Goal: Check status: Check status

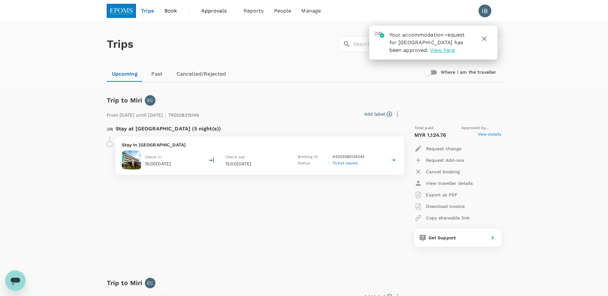
click at [393, 160] on icon at bounding box center [394, 160] width 8 height 8
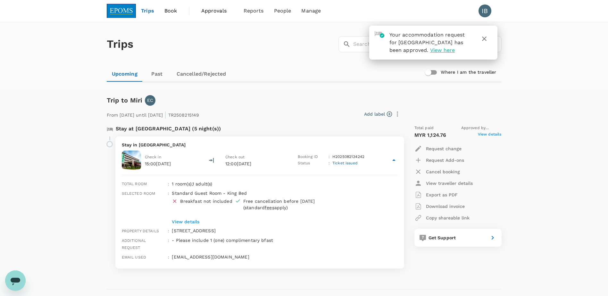
click at [527, 166] on div "Trips ​ ​ Upcoming Past Cancelled/Rejected Where I am the traveller Trip to Mir…" at bounding box center [304, 253] width 608 height 463
click at [288, 106] on div "From [DATE] until [DATE] | TR2508215149 Add label" at bounding box center [253, 113] width 299 height 14
click at [94, 155] on div "Trips ​ ​ Upcoming Past Cancelled/Rejected Where I am the traveller Trip to Mir…" at bounding box center [304, 253] width 608 height 463
click at [348, 164] on span "Ticket issued" at bounding box center [345, 163] width 25 height 4
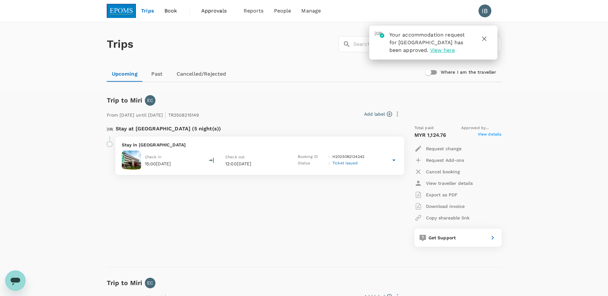
click at [348, 164] on span "Ticket issued" at bounding box center [345, 163] width 25 height 4
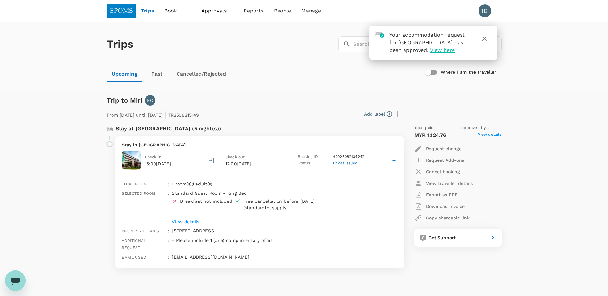
click at [352, 122] on div "Stay at [GEOGRAPHIC_DATA] (5 night(s))" at bounding box center [252, 128] width 300 height 17
click at [546, 94] on div "Trips ​ ​ Upcoming Past Cancelled/Rejected Where I am the traveller Trip to Mir…" at bounding box center [304, 253] width 608 height 463
click at [484, 37] on icon "button" at bounding box center [485, 39] width 8 height 8
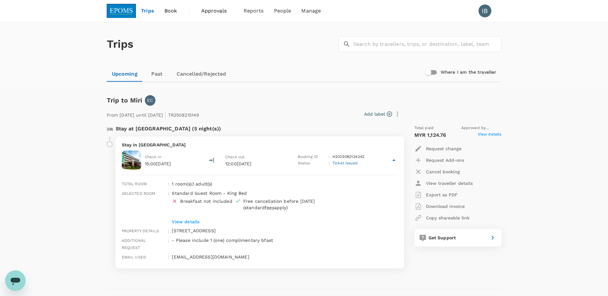
click at [296, 122] on div "Stay at [GEOGRAPHIC_DATA] (5 night(s))" at bounding box center [252, 128] width 300 height 17
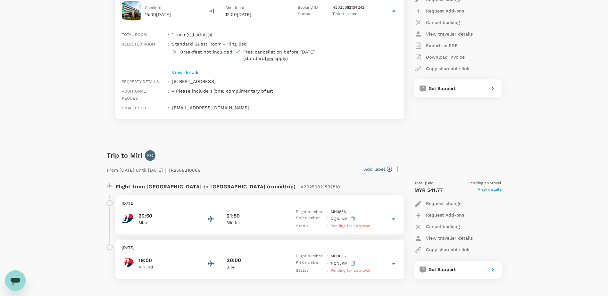
scroll to position [192, 0]
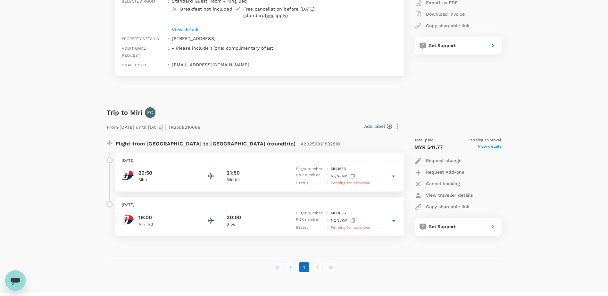
click at [392, 173] on icon at bounding box center [394, 177] width 8 height 8
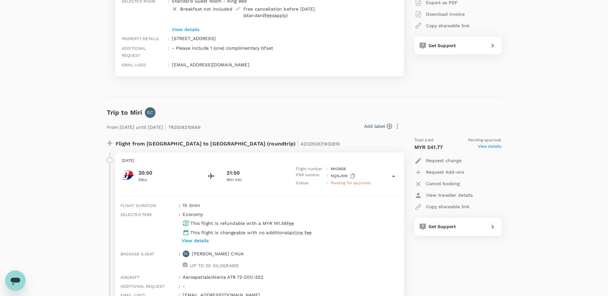
click at [543, 110] on div "Trips ​ ​ Upcoming Past Cancelled/Rejected Where I am the traveller Trip to Mir…" at bounding box center [304, 117] width 608 height 575
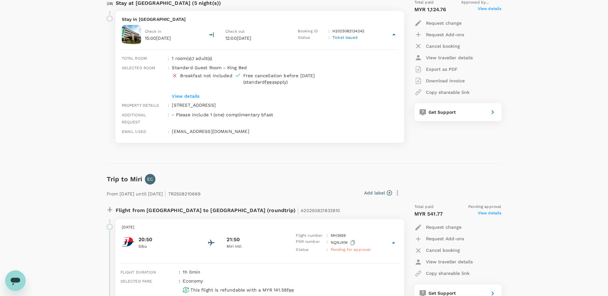
scroll to position [311, 0]
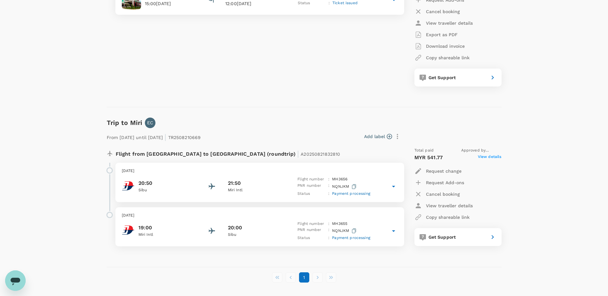
scroll to position [128, 0]
